Goal: Task Accomplishment & Management: Manage account settings

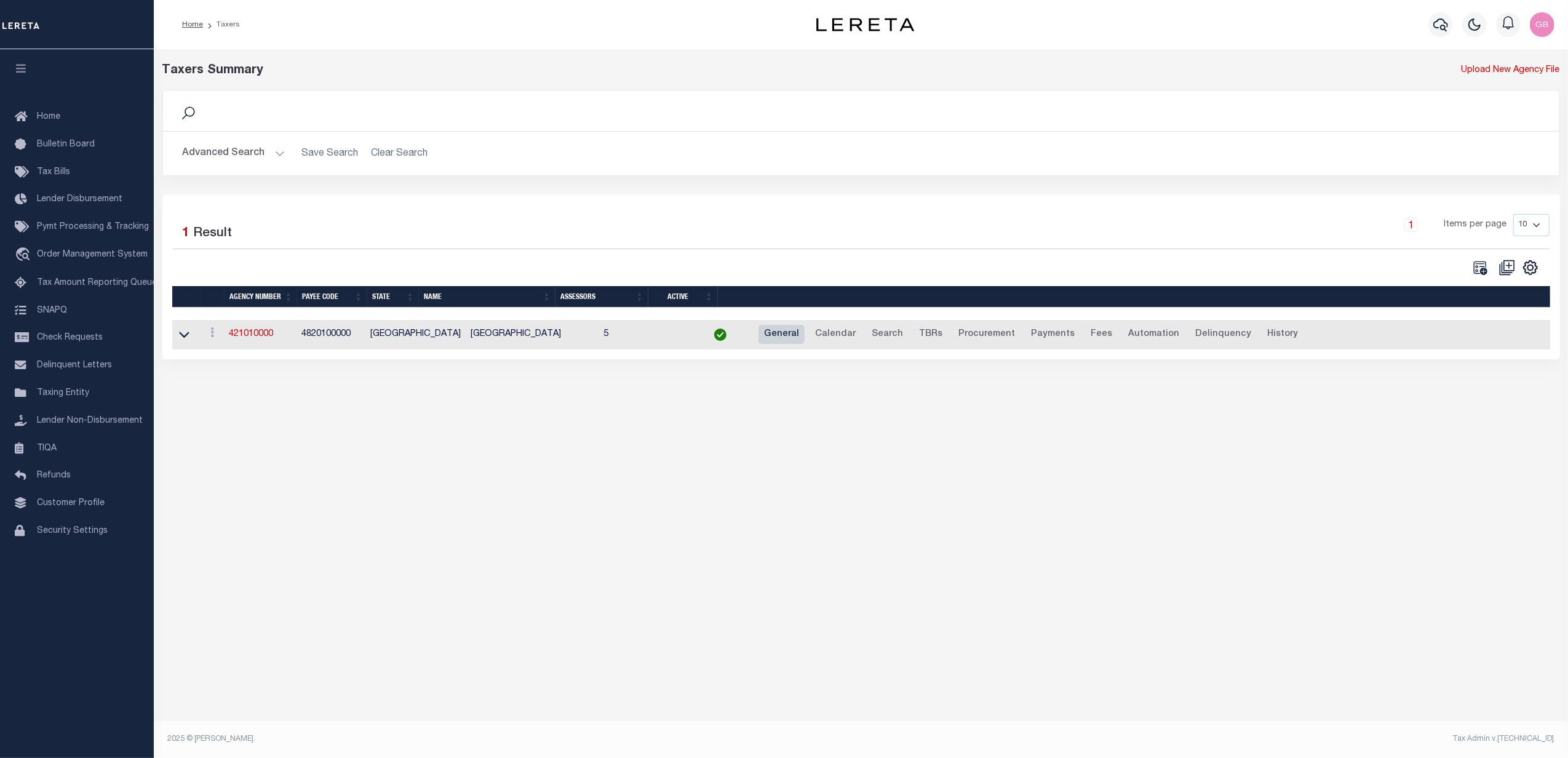
click at [759, 335] on link "General" at bounding box center [782, 335] width 46 height 20
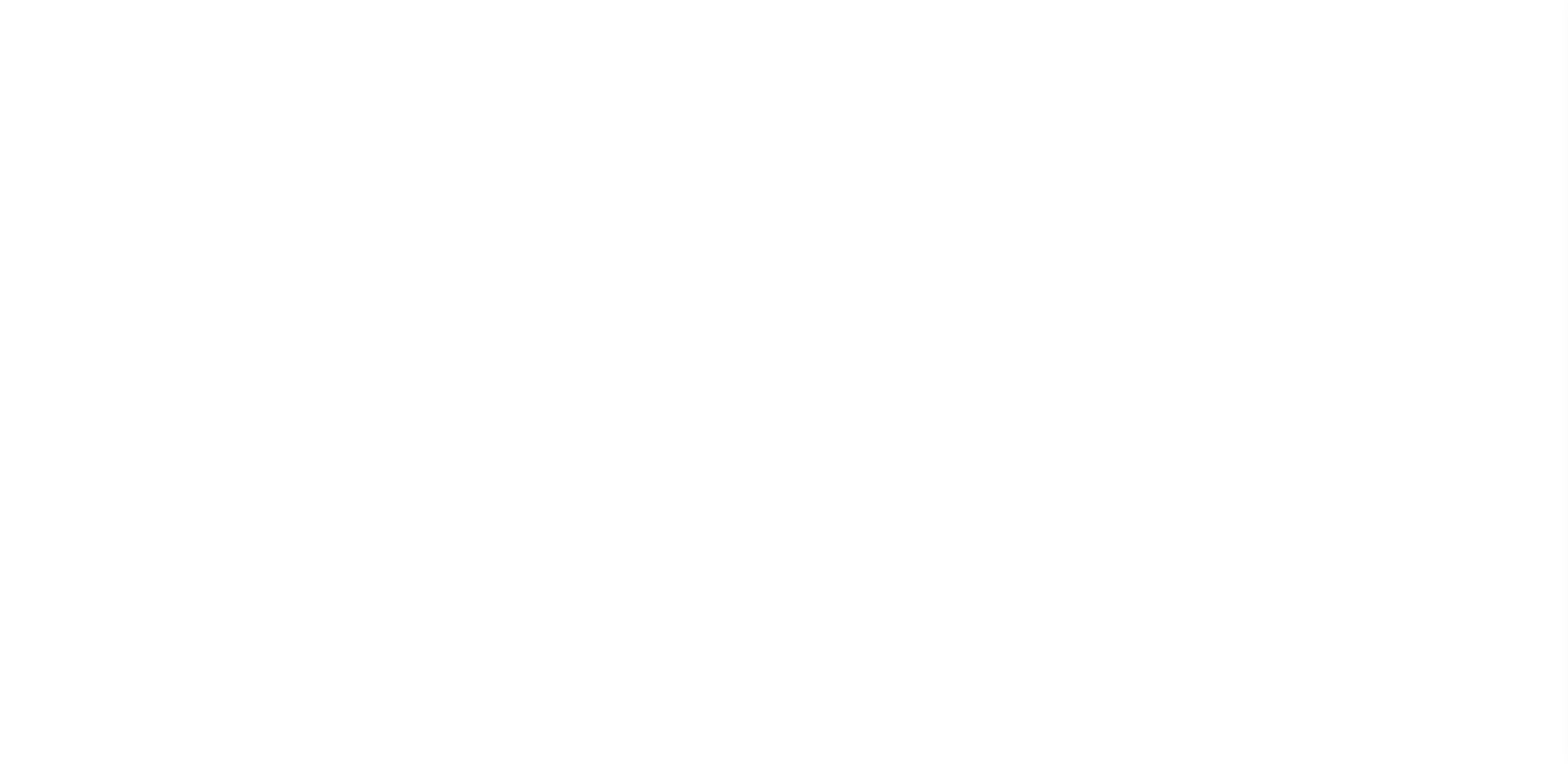
select select
checkbox input "false"
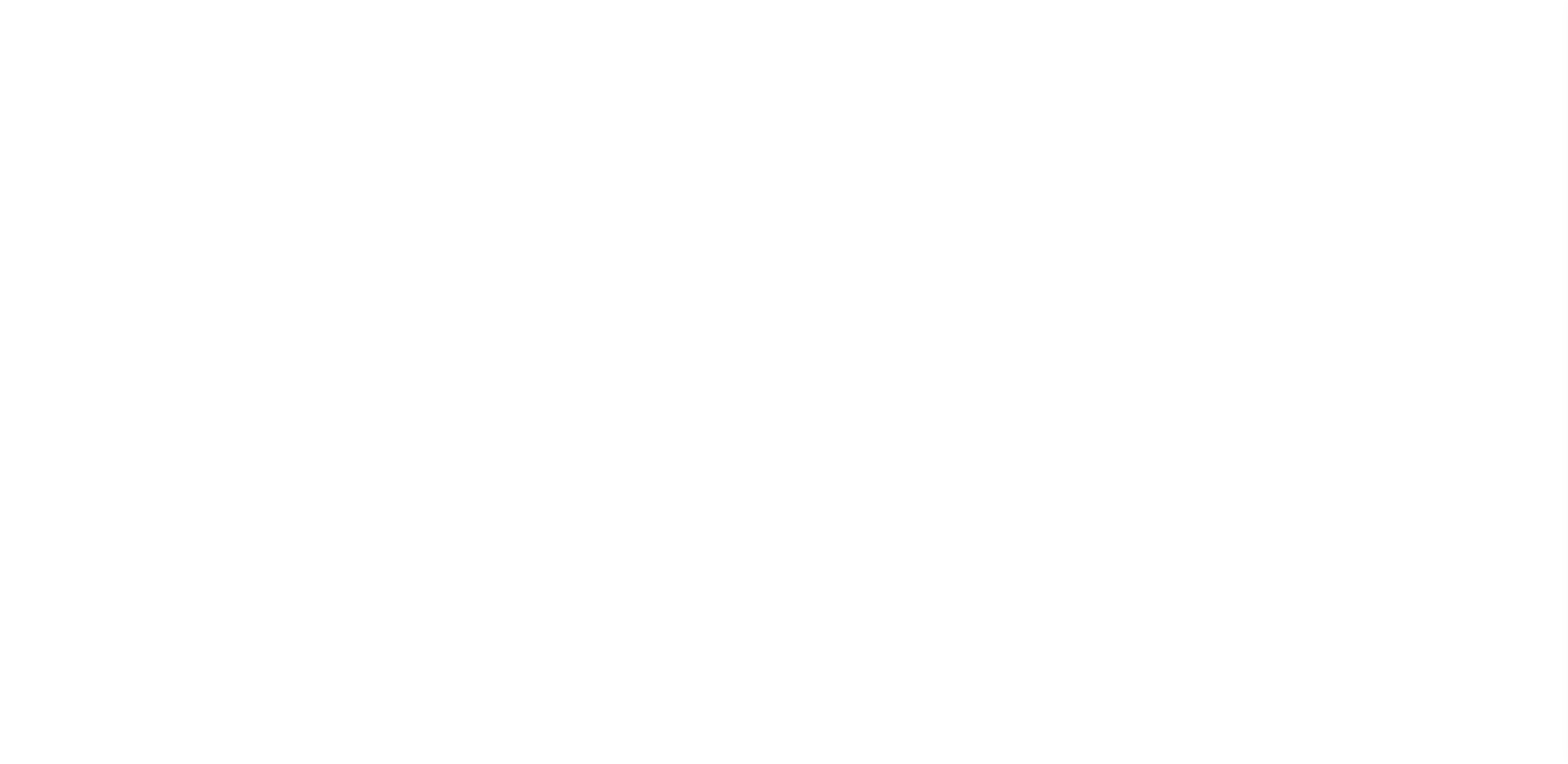
checkbox input "false"
type input "4820100000"
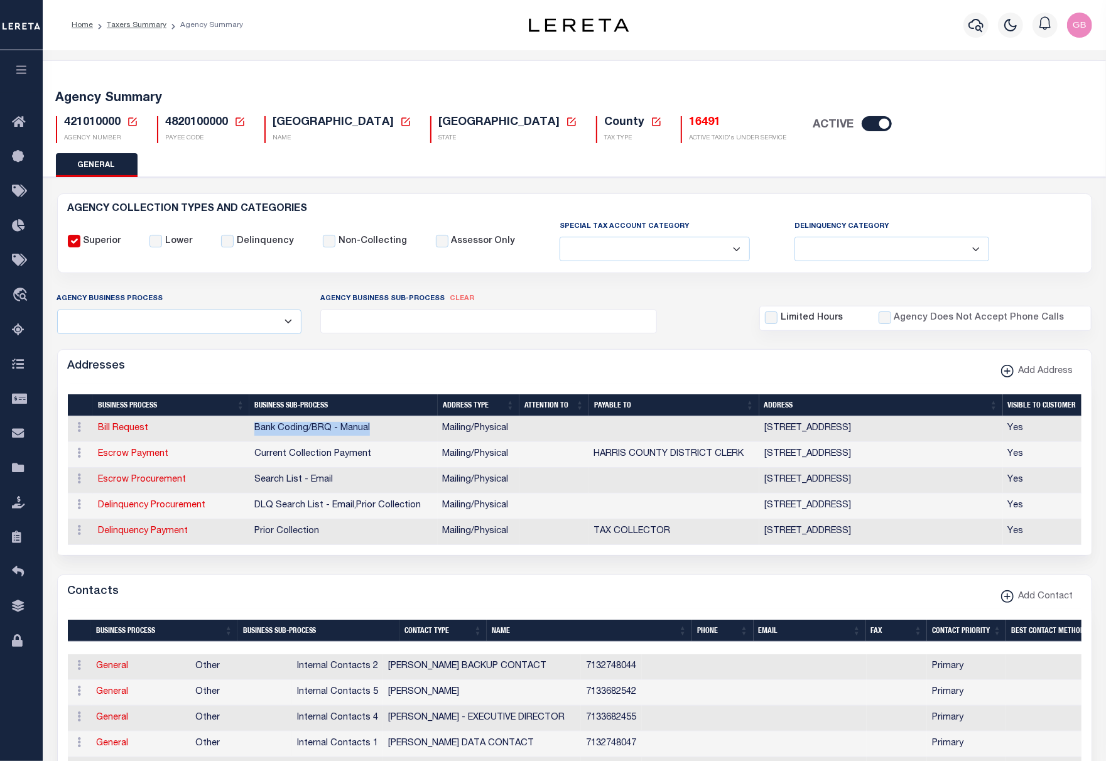
drag, startPoint x: 374, startPoint y: 430, endPoint x: 244, endPoint y: 433, distance: 130.1
click at [244, 433] on tr "ACTIONS Edit Address Delete Address Bill Request Bank Coding/BRQ - Manual Maili…" at bounding box center [575, 430] width 1014 height 26
copy tr "Bank Coding/BRQ - Manual"
click at [303, 608] on div "Contacts Add Contact" at bounding box center [575, 592] width 1034 height 35
click at [390, 581] on div "Contacts Add Contact" at bounding box center [575, 592] width 1034 height 35
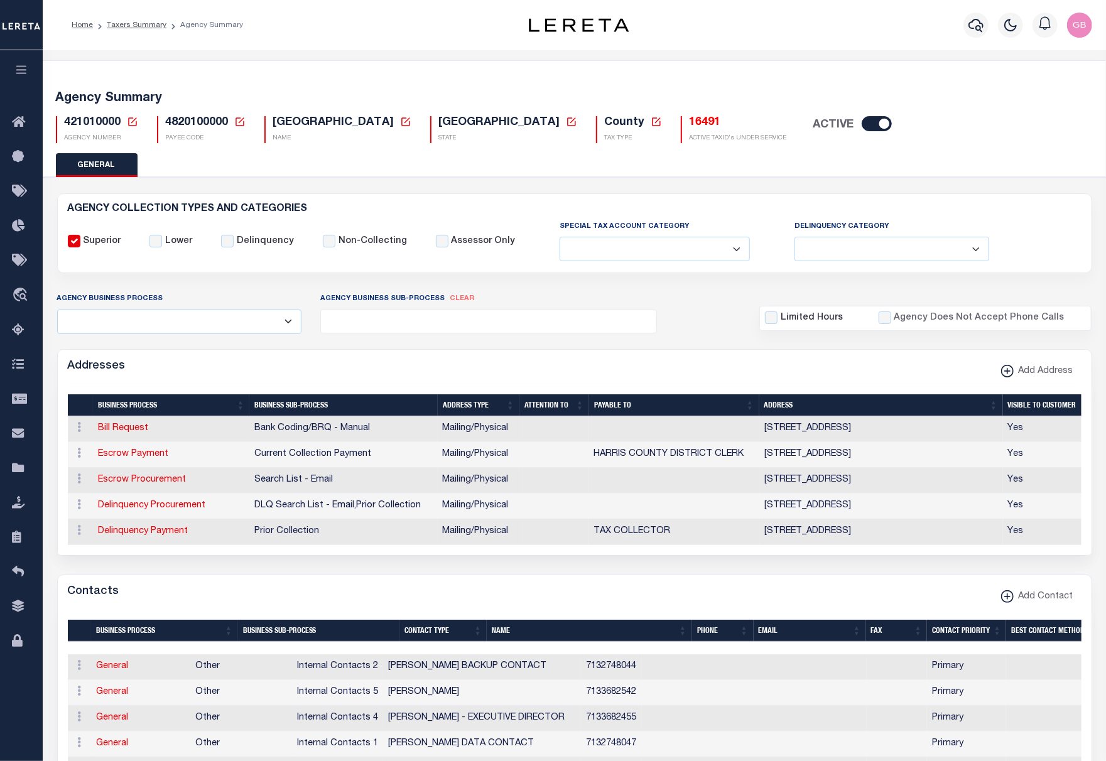
click at [131, 122] on icon at bounding box center [132, 121] width 11 height 11
click at [205, 172] on input "Agency Number" at bounding box center [281, 167] width 253 height 25
type input "440040211"
drag, startPoint x: 371, startPoint y: 204, endPoint x: 514, endPoint y: 288, distance: 166.2
click at [373, 202] on button "Ok" at bounding box center [375, 201] width 63 height 23
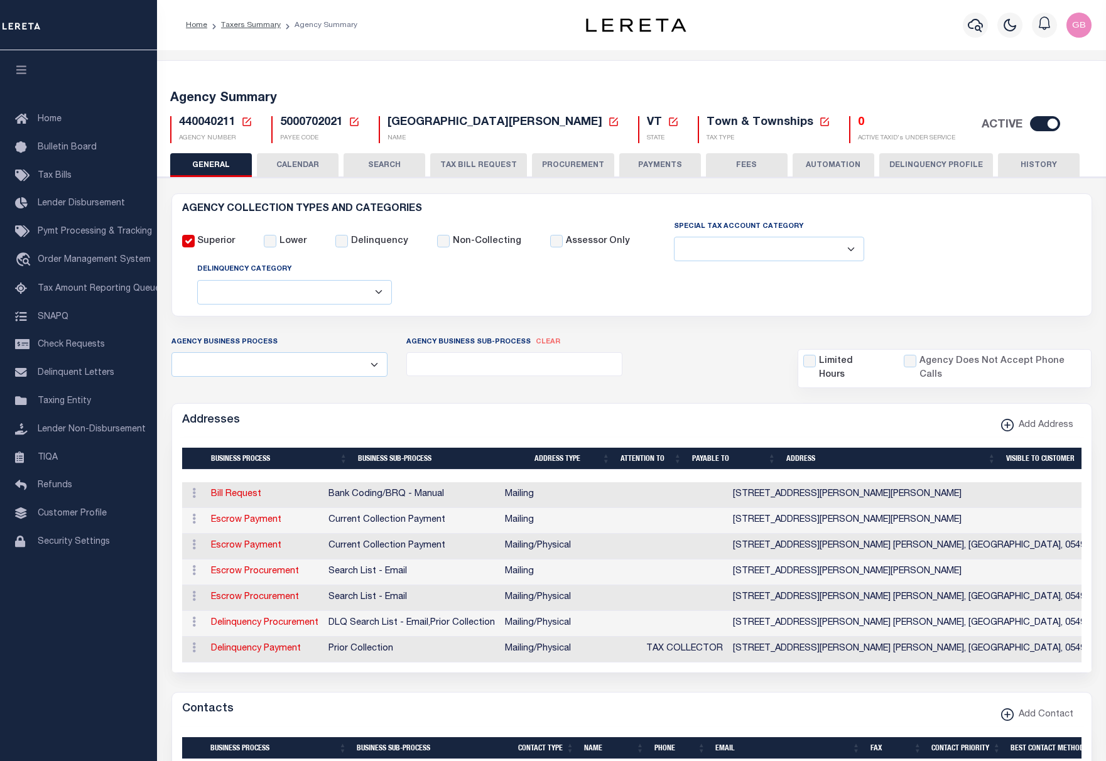
select select
